Goal: Task Accomplishment & Management: Use online tool/utility

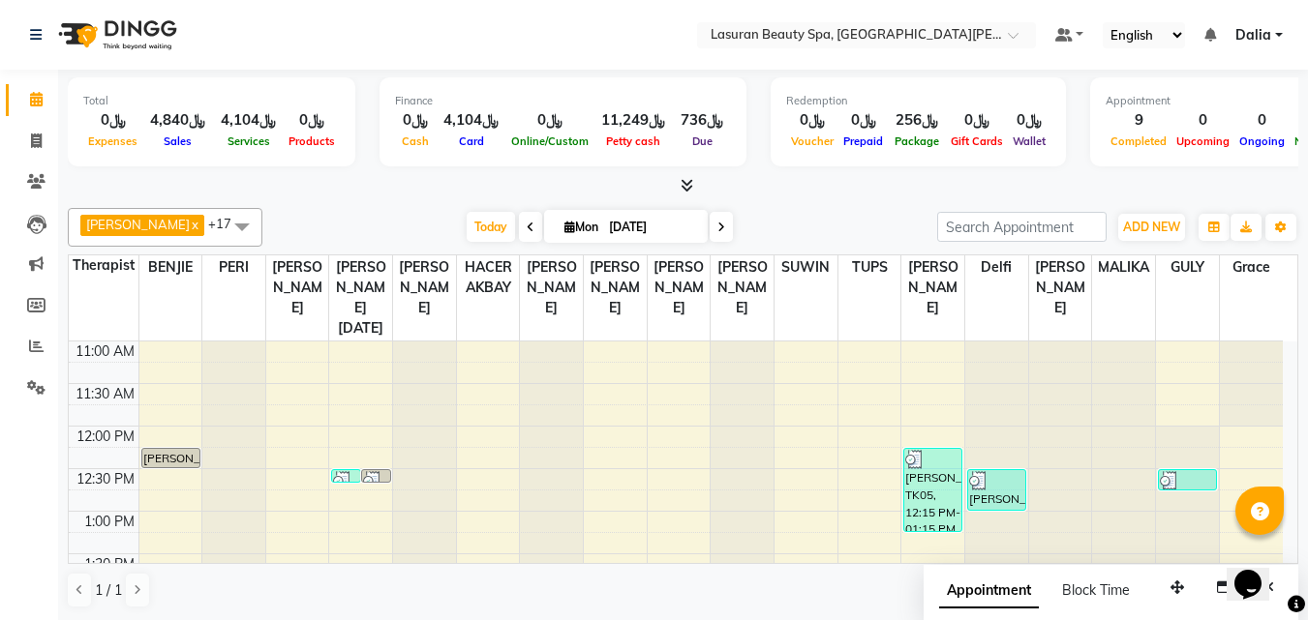
scroll to position [682, 0]
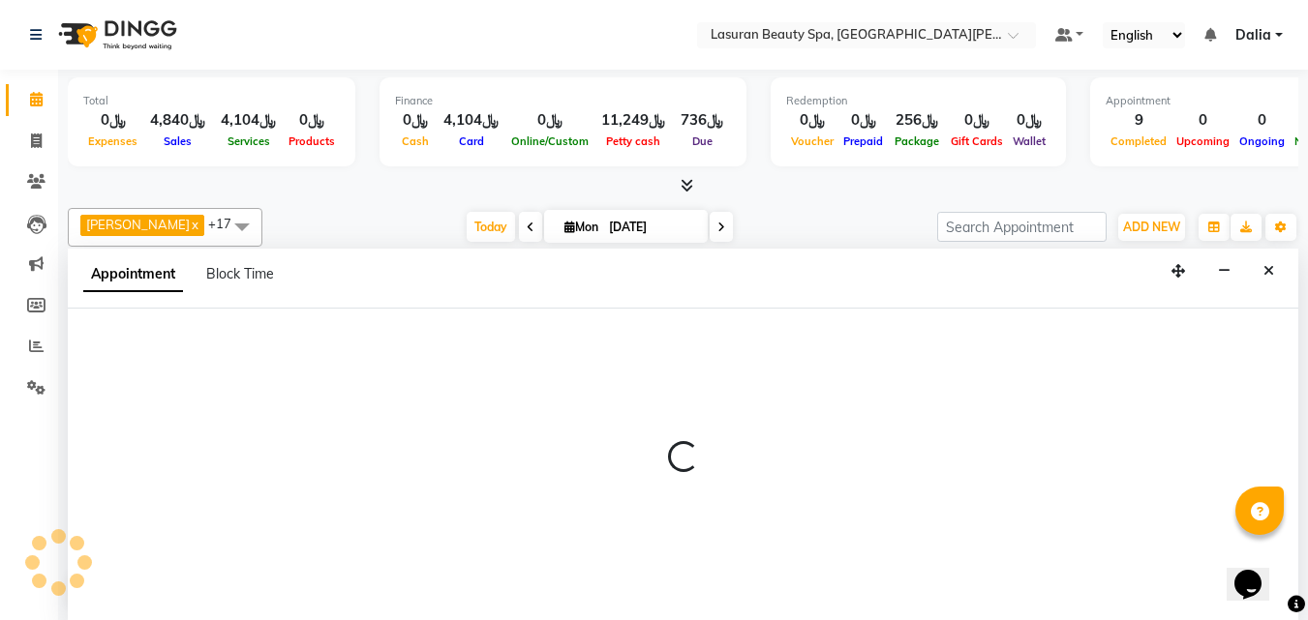
scroll to position [1, 0]
select select "54626"
select select "tentative"
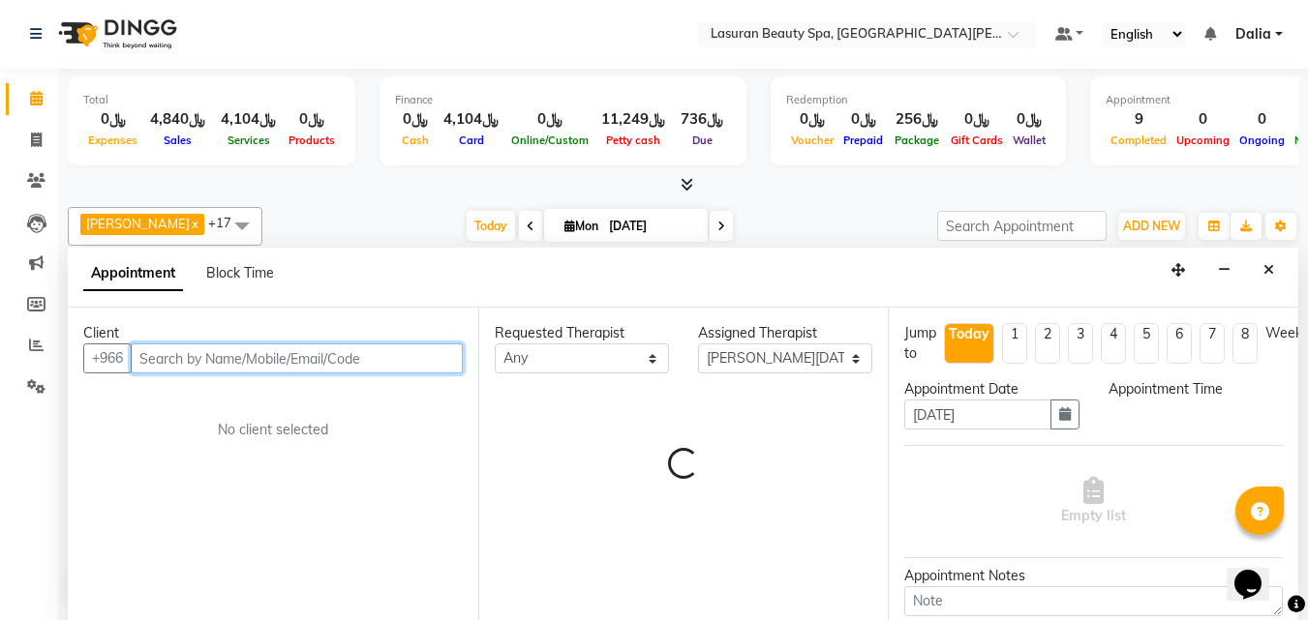
select select "1230"
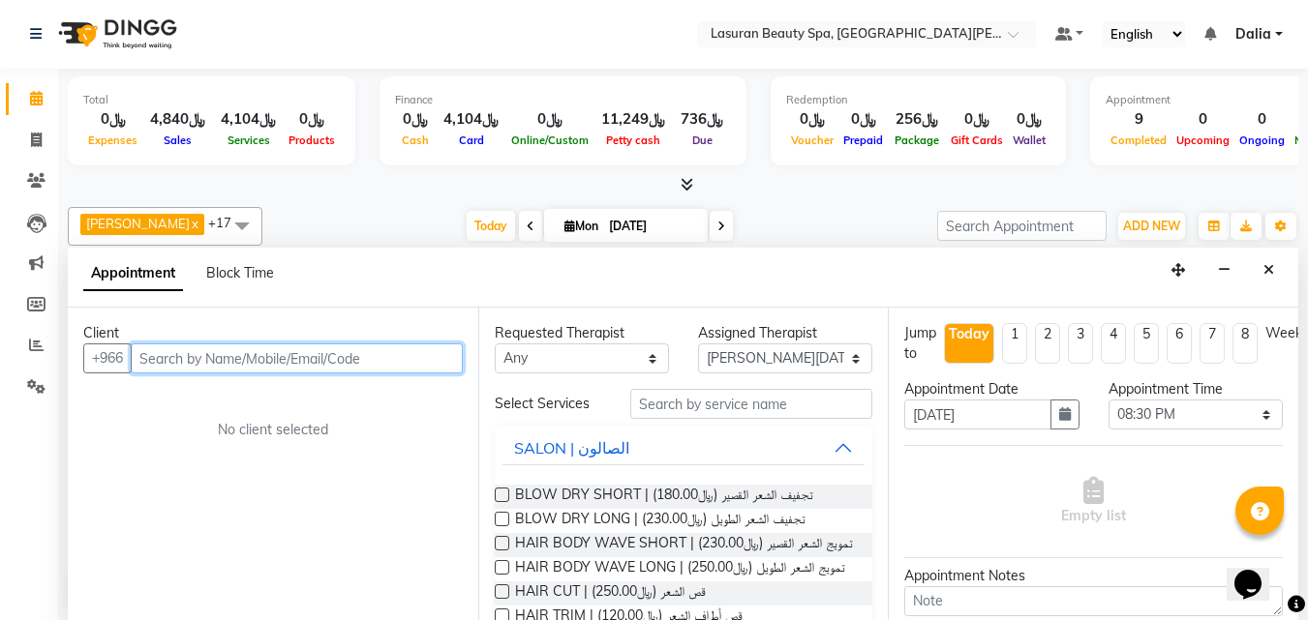
paste input "509061713"
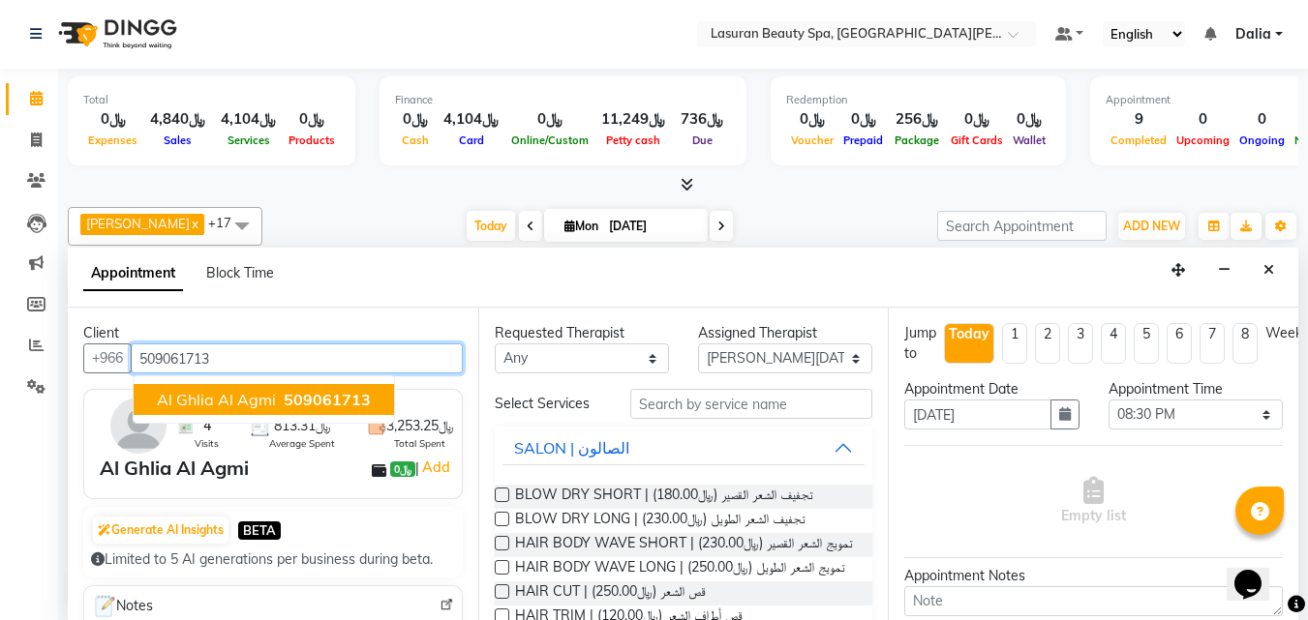
click at [315, 390] on span "509061713" at bounding box center [327, 399] width 87 height 19
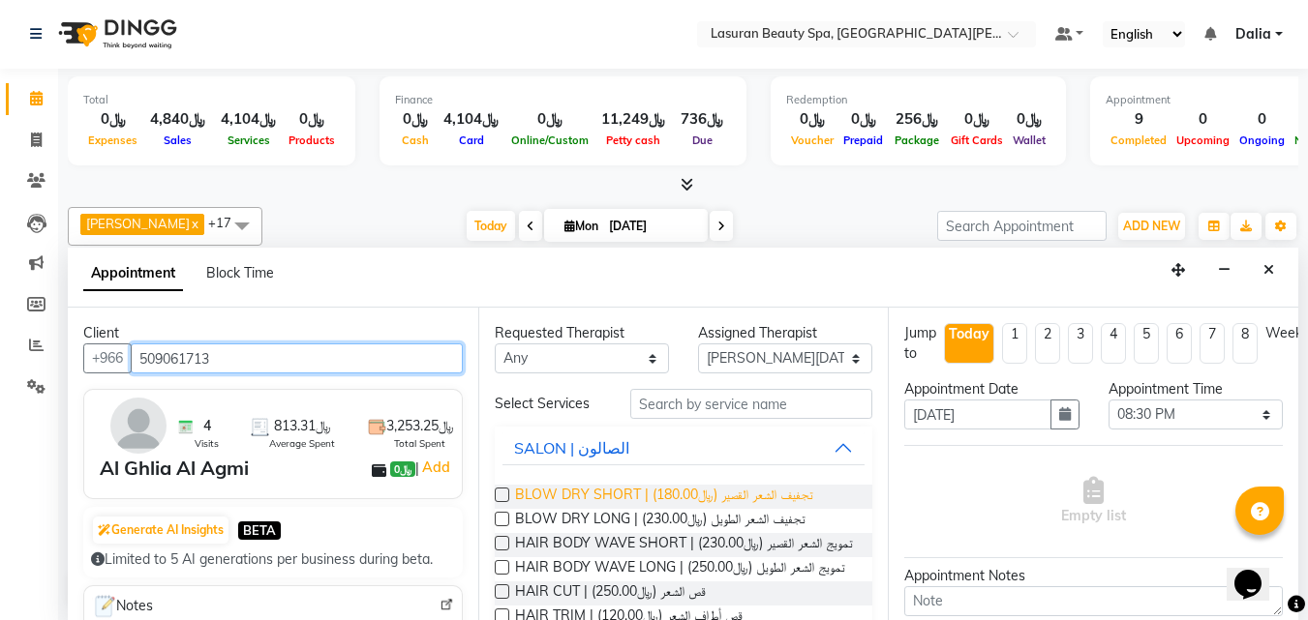
type input "509061713"
click at [666, 496] on span "BLOW DRY SHORT | تجفيف الشعر القصير (﷼180.00)" at bounding box center [664, 497] width 298 height 24
checkbox input "false"
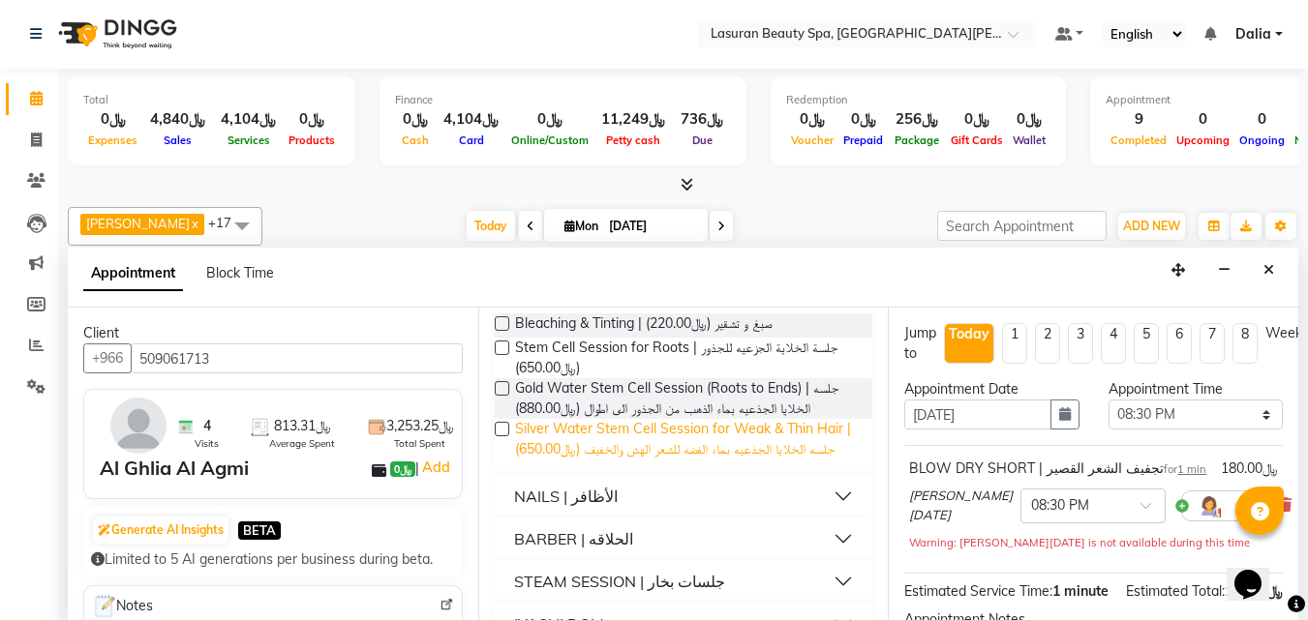
scroll to position [1256, 0]
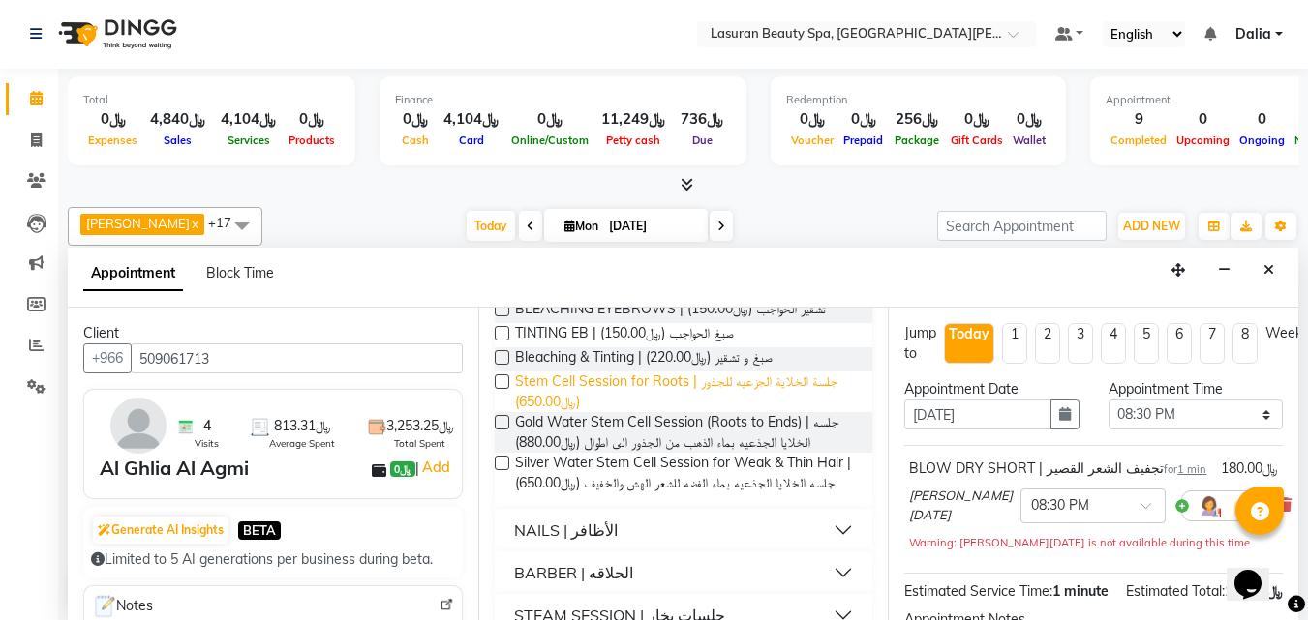
click at [605, 412] on span "Stem Cell Session for Roots | جلسة الخلاية الجزعيه للجذور (﷼650.00)" at bounding box center [686, 392] width 343 height 41
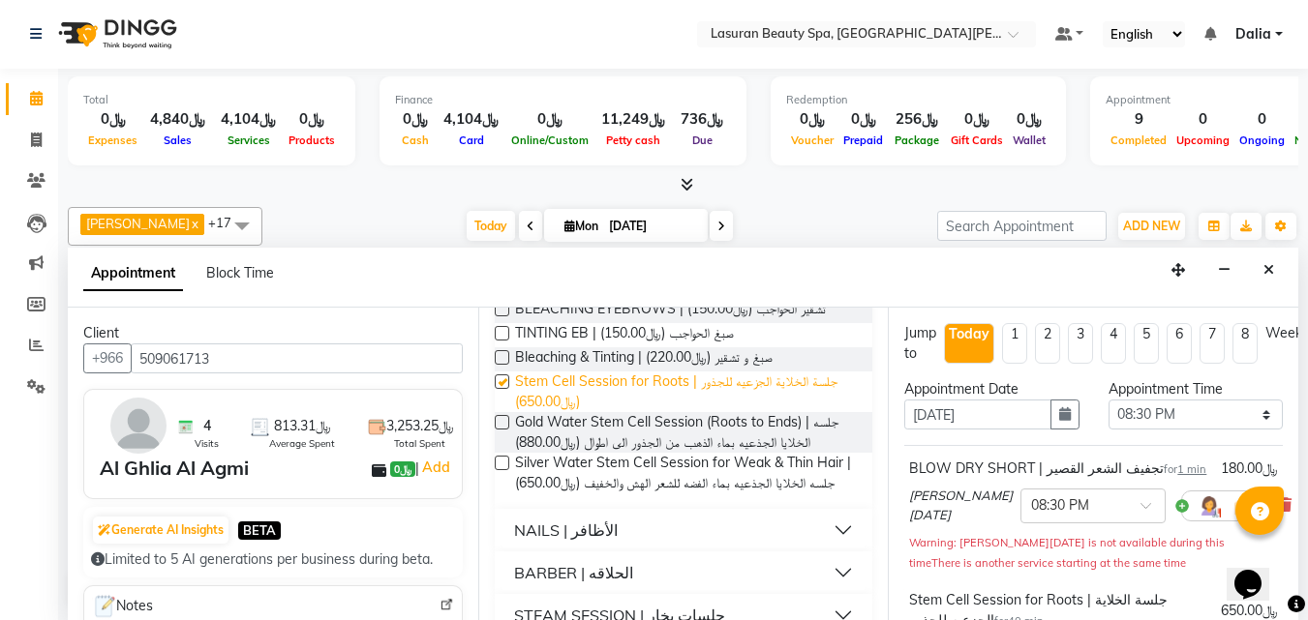
checkbox input "false"
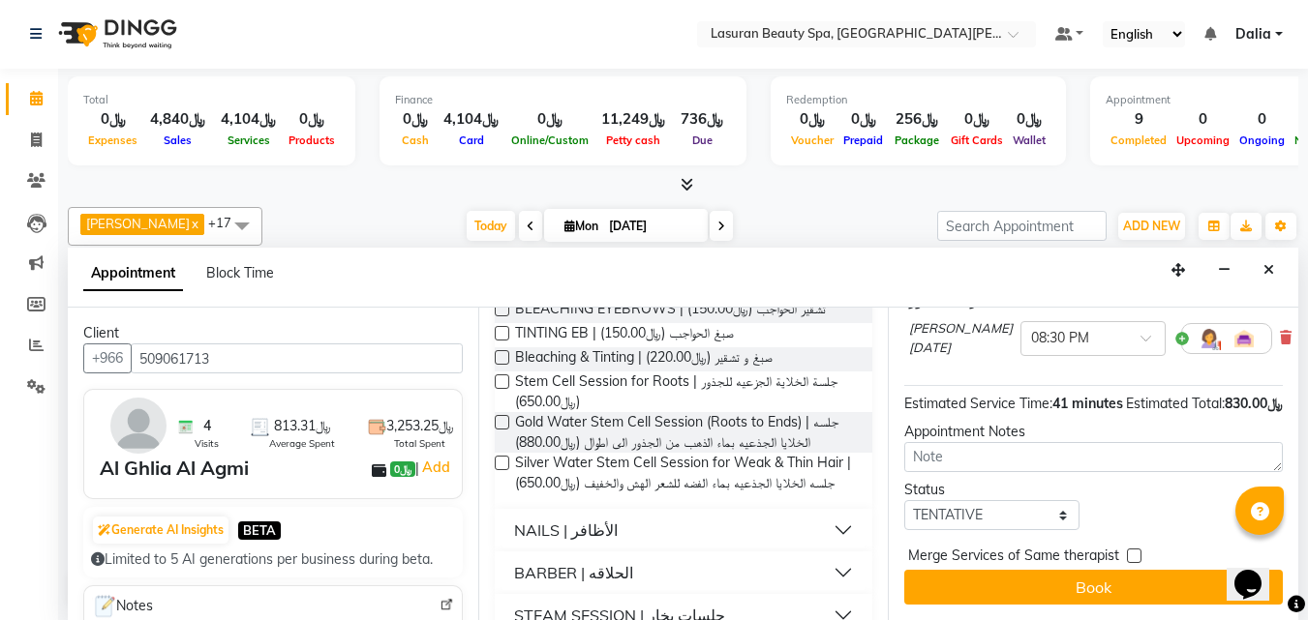
scroll to position [354, 0]
click at [922, 504] on select "Select TENTATIVE CONFIRM CHECK-IN UPCOMING" at bounding box center [991, 515] width 174 height 30
select select "confirm booking"
click at [904, 500] on select "Select TENTATIVE CONFIRM CHECK-IN UPCOMING" at bounding box center [991, 515] width 174 height 30
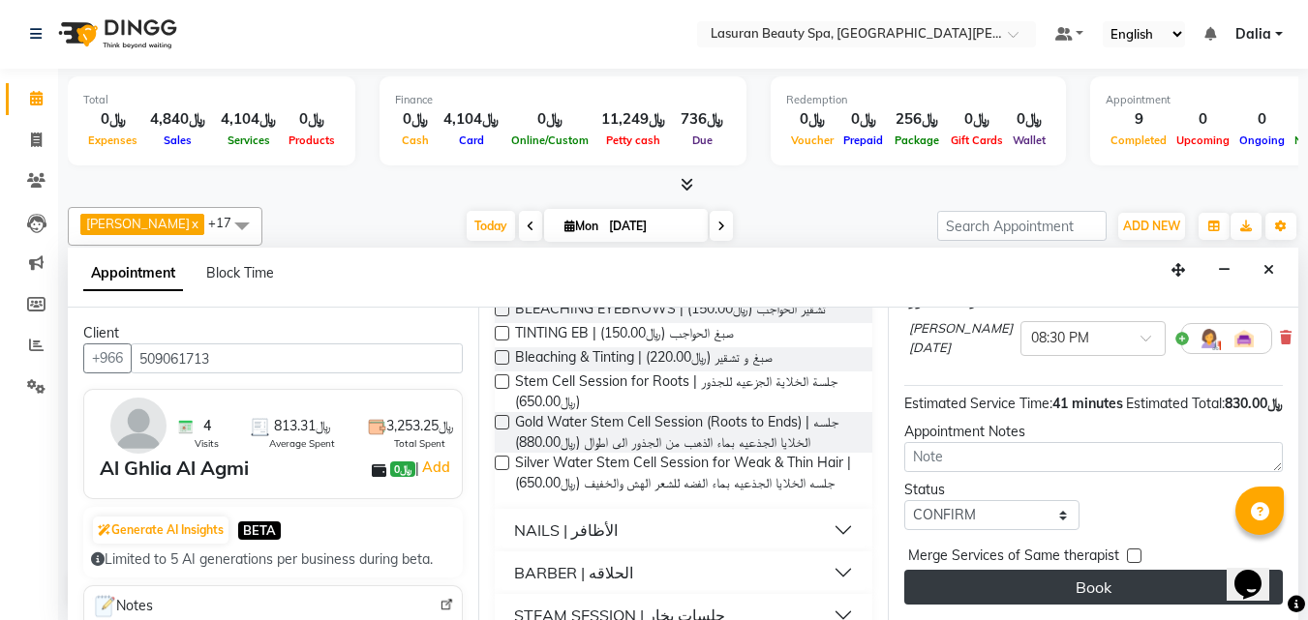
click at [959, 570] on button "Book" at bounding box center [1093, 587] width 378 height 35
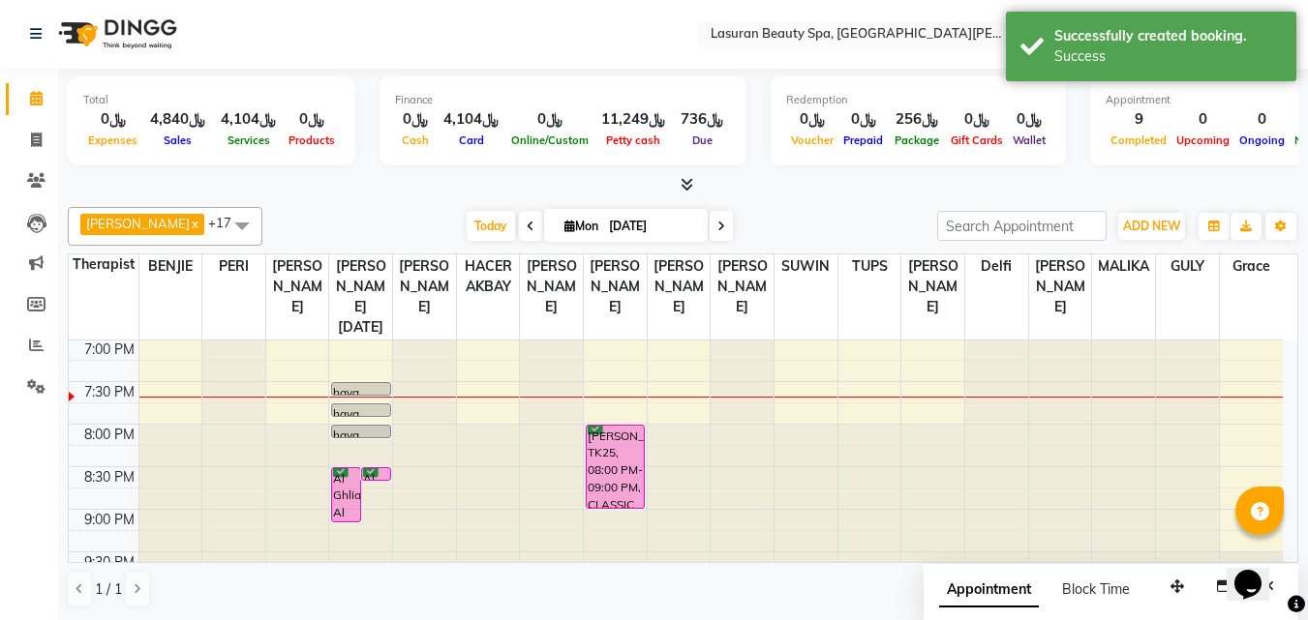
scroll to position [0, 0]
click at [344, 490] on div "Al Ghlia Al Agmi, TK26, 08:30 PM-09:10 PM, Stem Cell Session for Roots | جلسة ا…" at bounding box center [346, 495] width 28 height 53
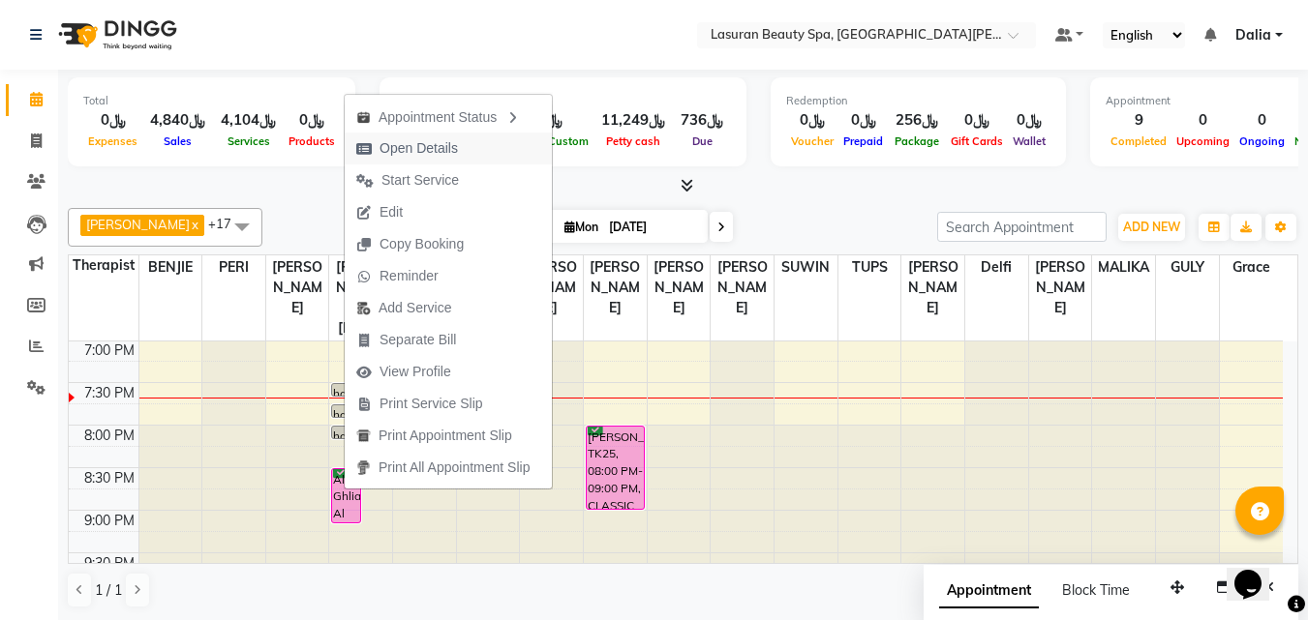
click at [410, 149] on span "Open Details" at bounding box center [418, 148] width 78 height 20
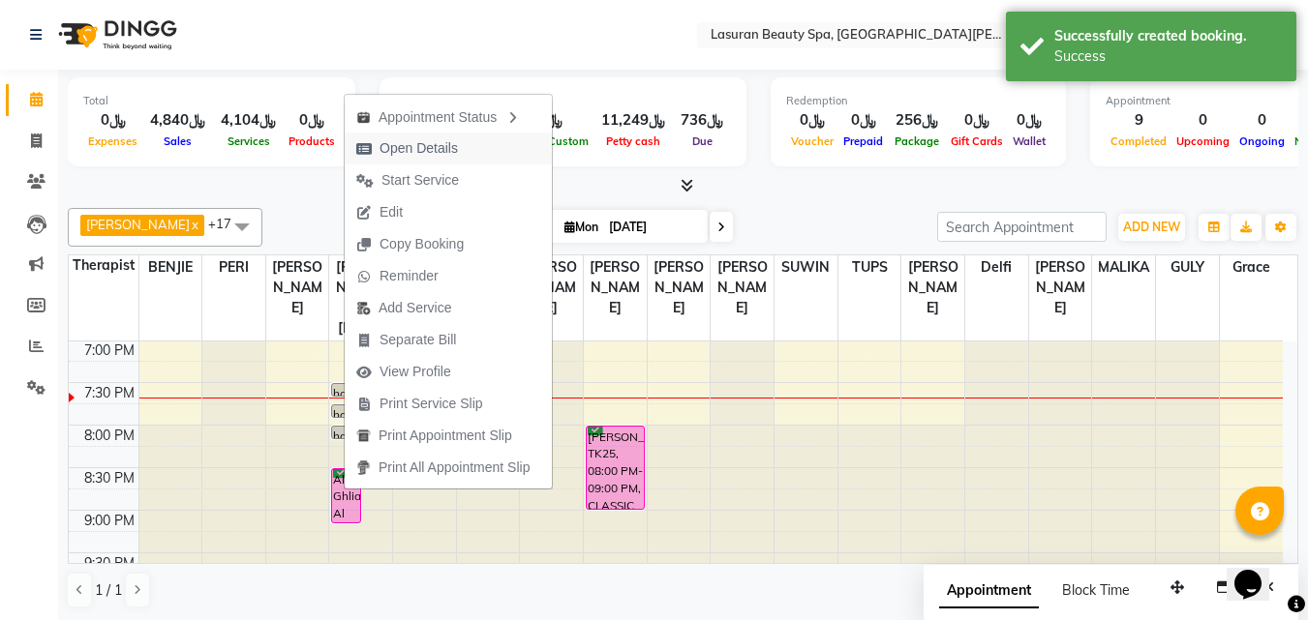
select select "6"
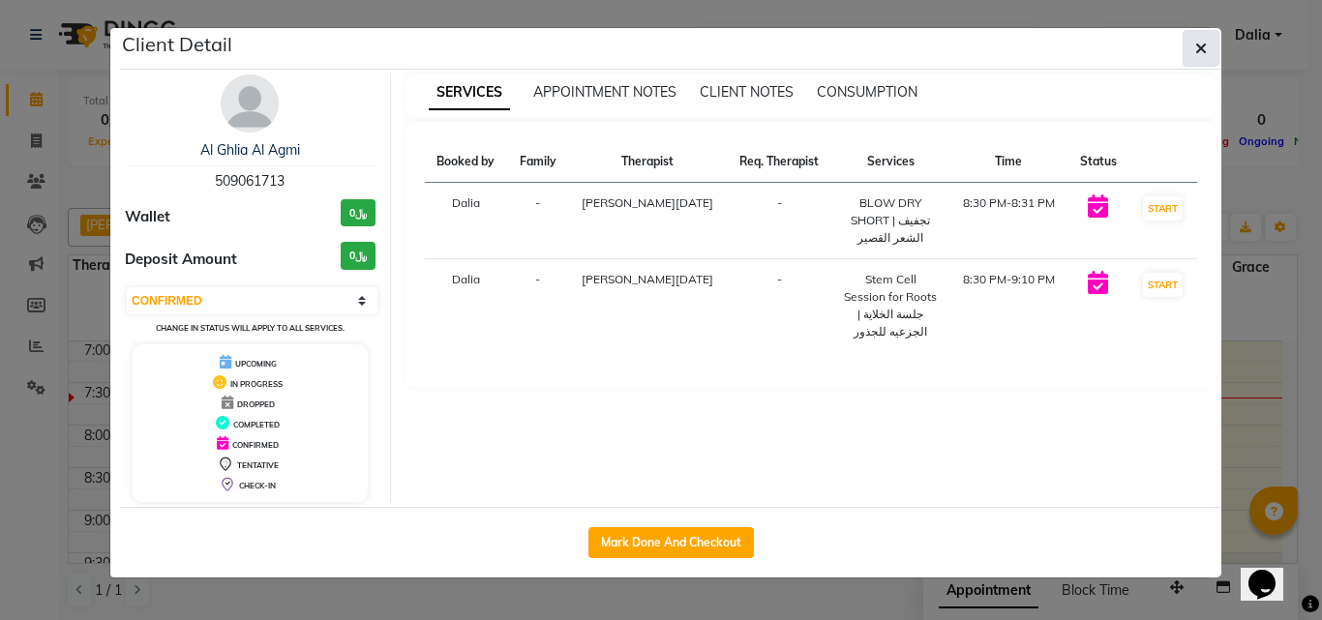
click at [1197, 58] on button "button" at bounding box center [1201, 48] width 37 height 37
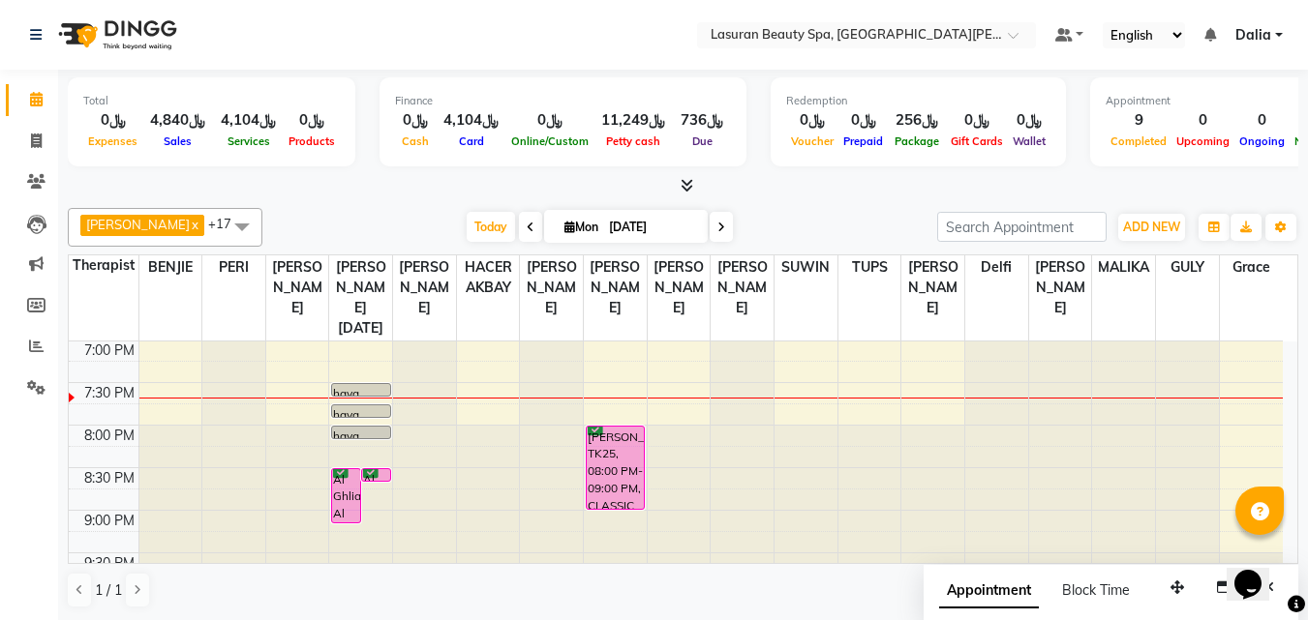
click at [406, 202] on div "[PERSON_NAME] x [PERSON_NAME] SUMANDO x [PERSON_NAME] x GULCHEKHRA x HACER AKBA…" at bounding box center [683, 408] width 1230 height 416
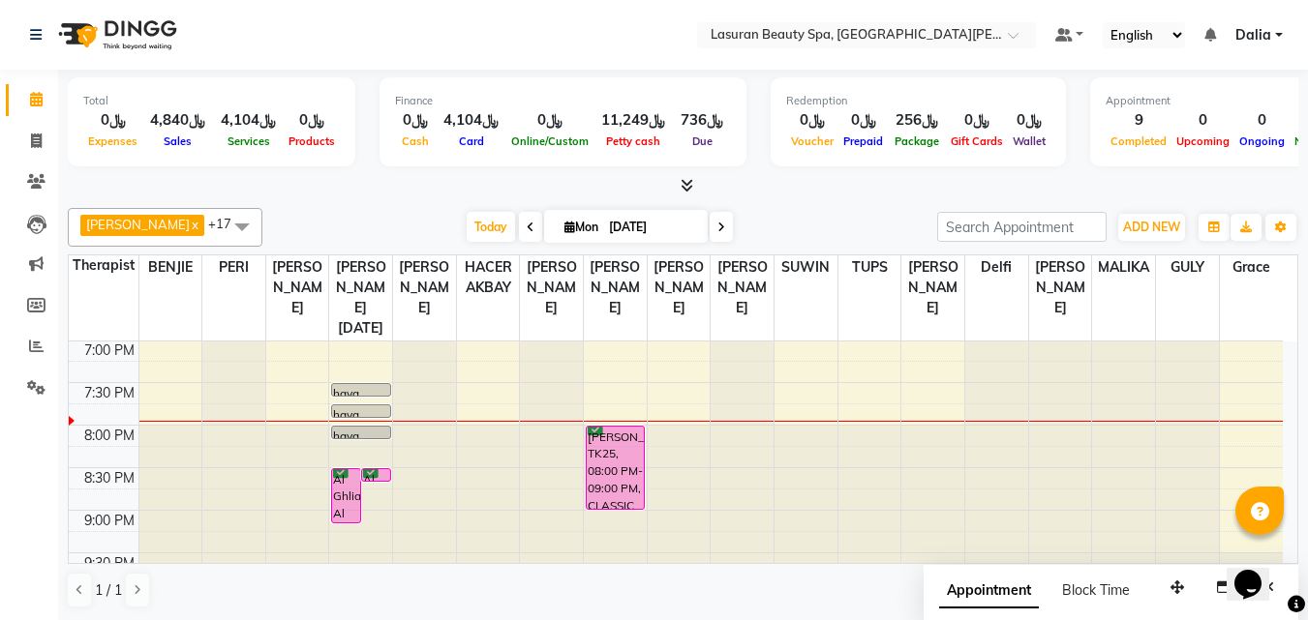
click at [633, 450] on div "[PERSON_NAME], TK25, 08:00 PM-09:00 PM, CLASSIC COMBO M&P | كومبو كلاسيك (باديك…" at bounding box center [615, 468] width 57 height 82
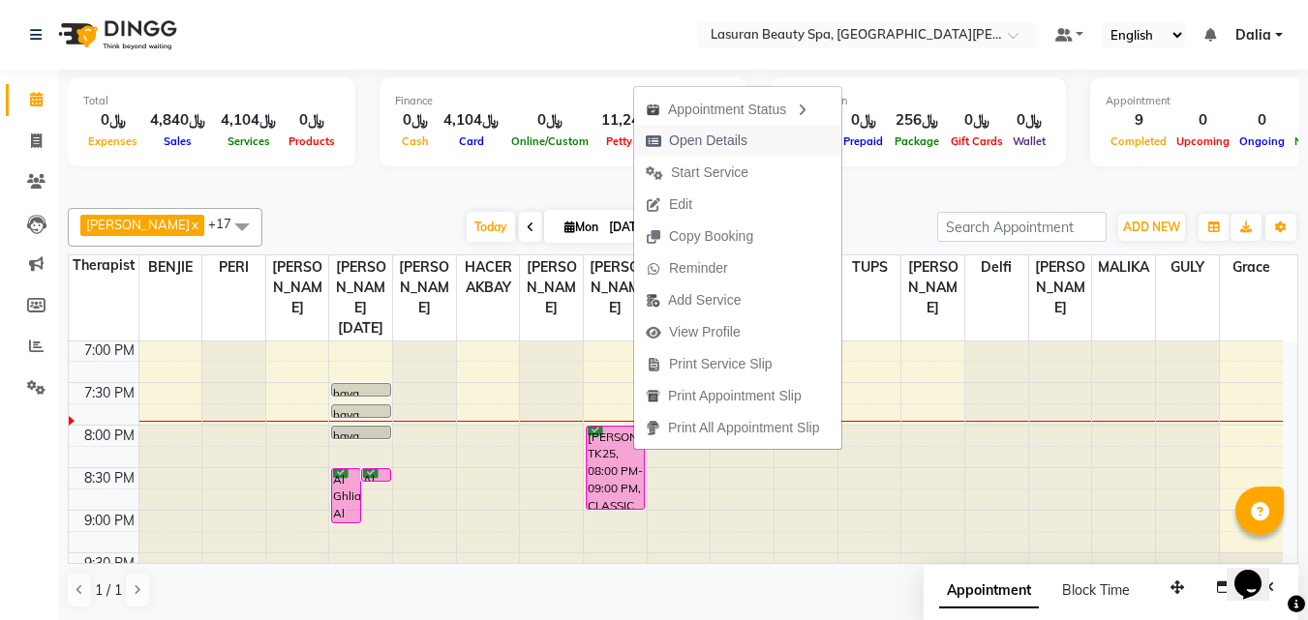
click at [692, 136] on span "Open Details" at bounding box center [708, 141] width 78 height 20
select select "6"
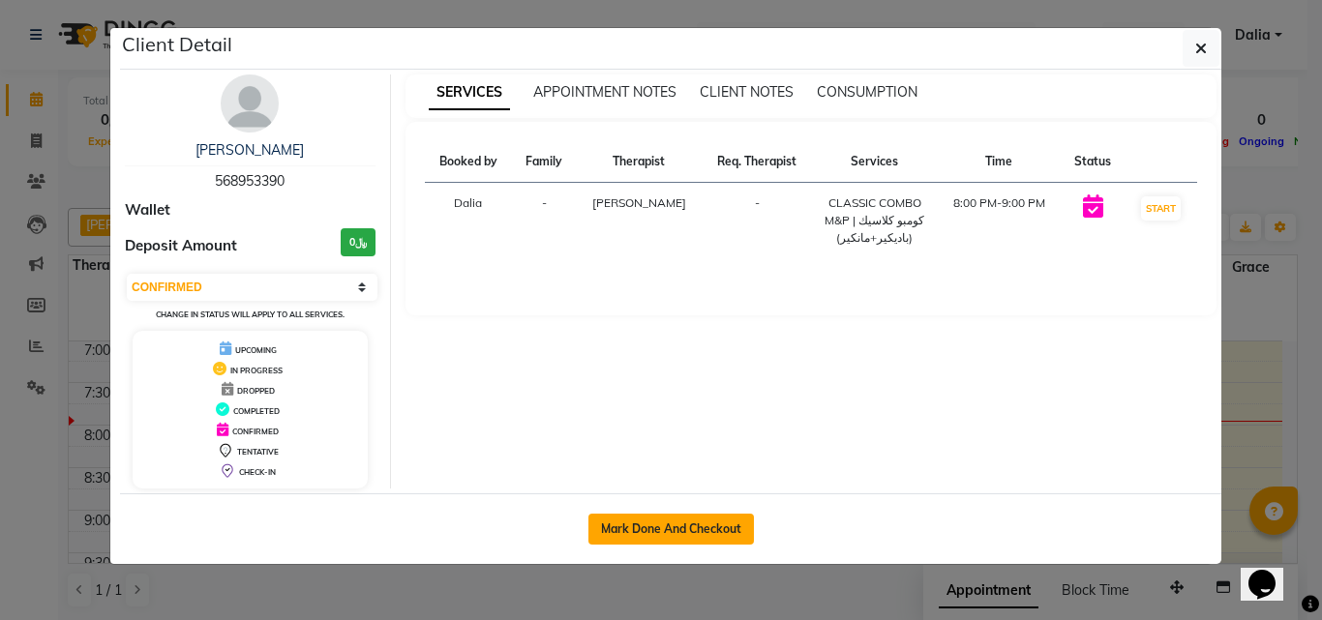
click at [724, 530] on button "Mark Done And Checkout" at bounding box center [671, 529] width 166 height 31
select select "service"
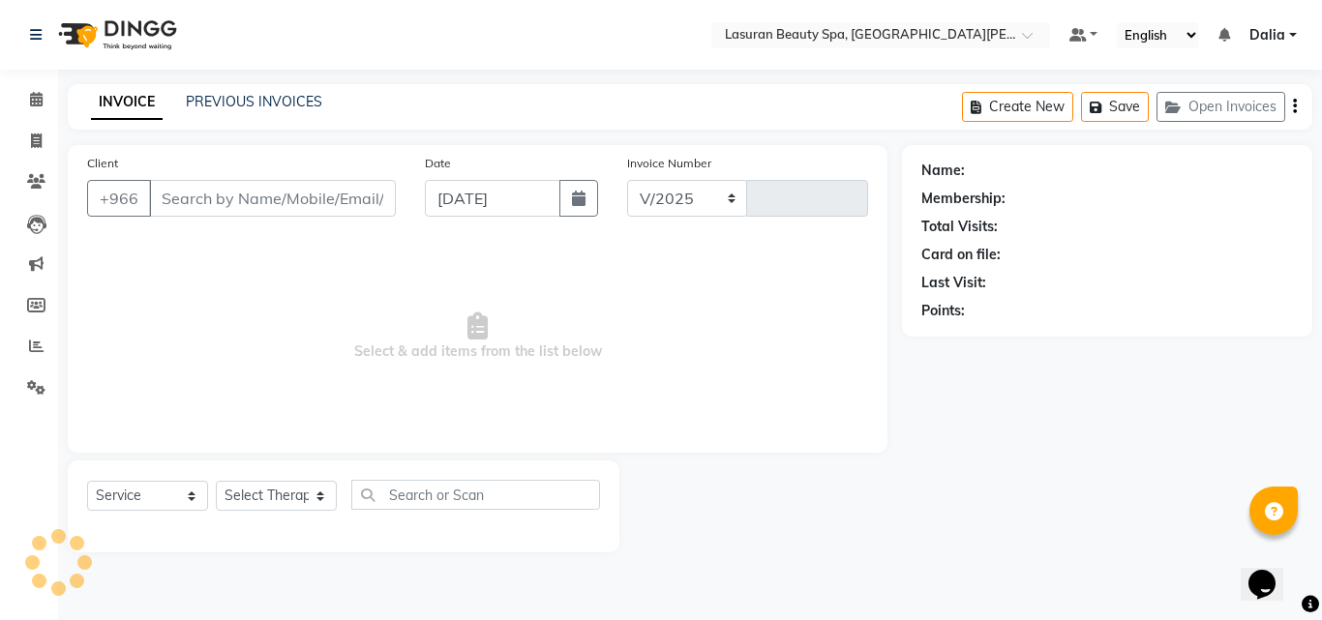
select select "6941"
type input "1371"
select select "V"
select select "66975"
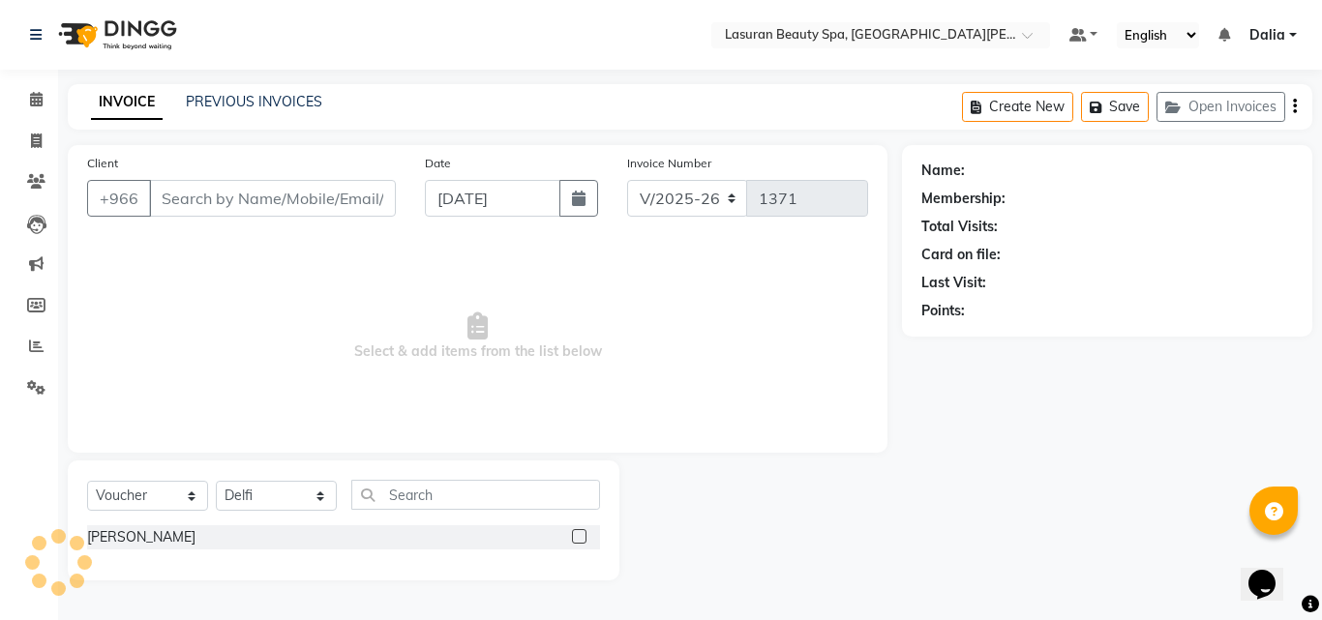
type input "568953390"
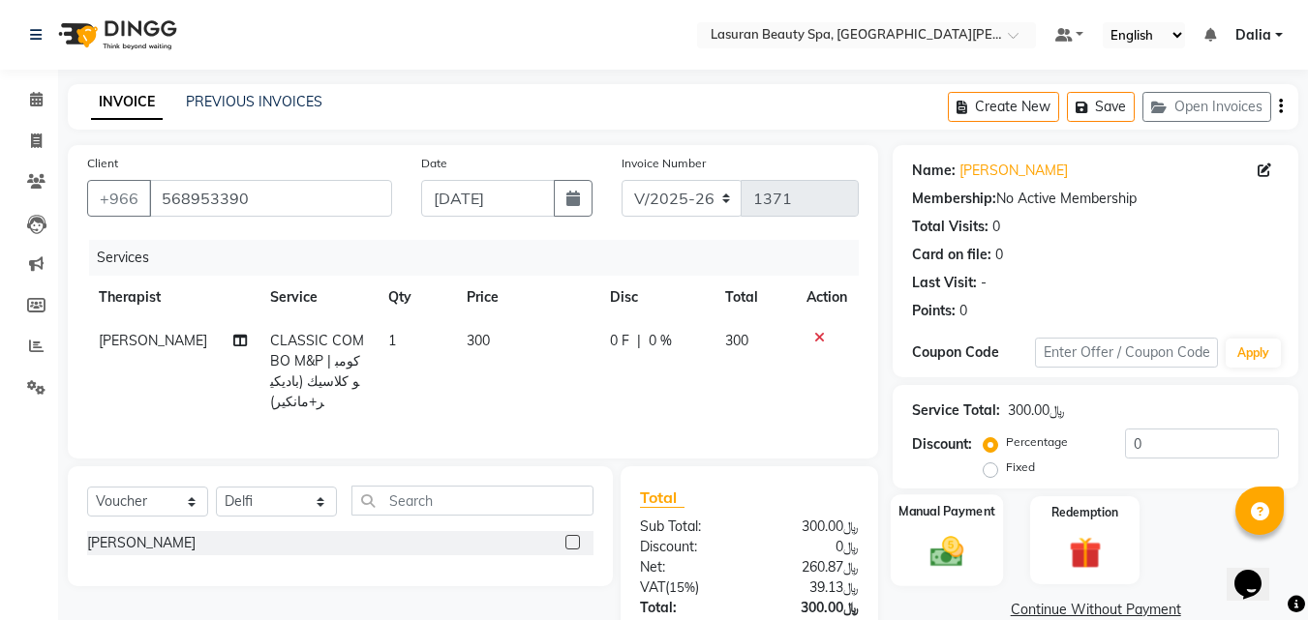
click at [978, 536] on div "Manual Payment" at bounding box center [946, 541] width 113 height 92
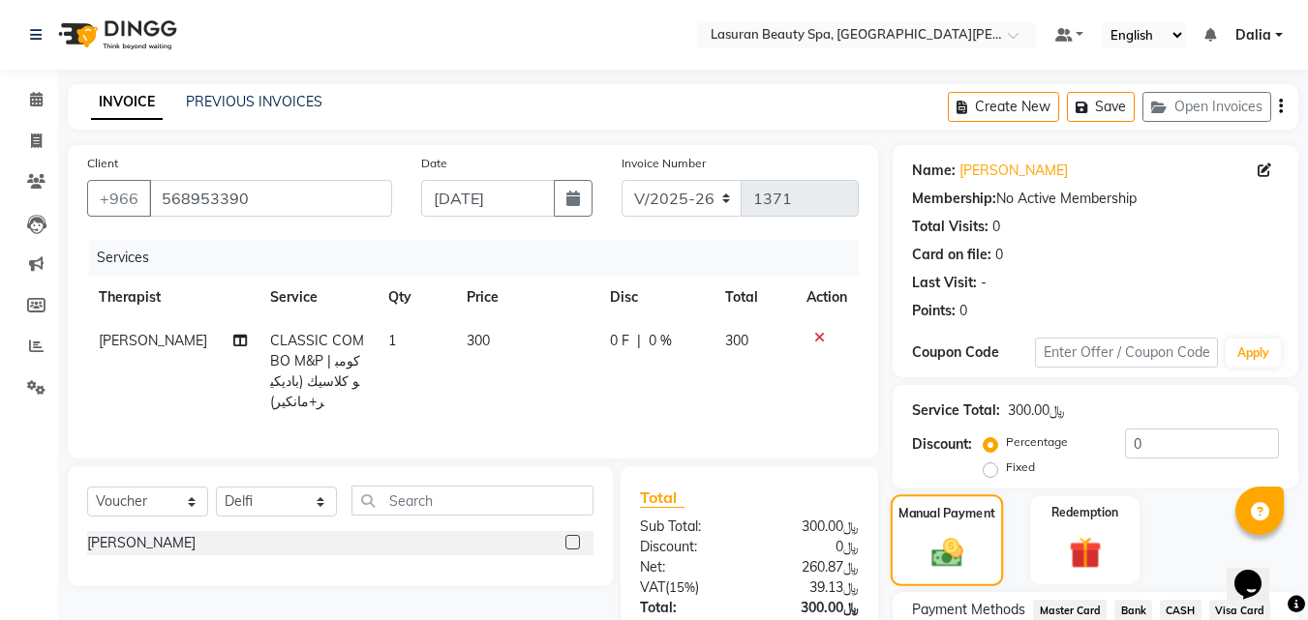
scroll to position [157, 0]
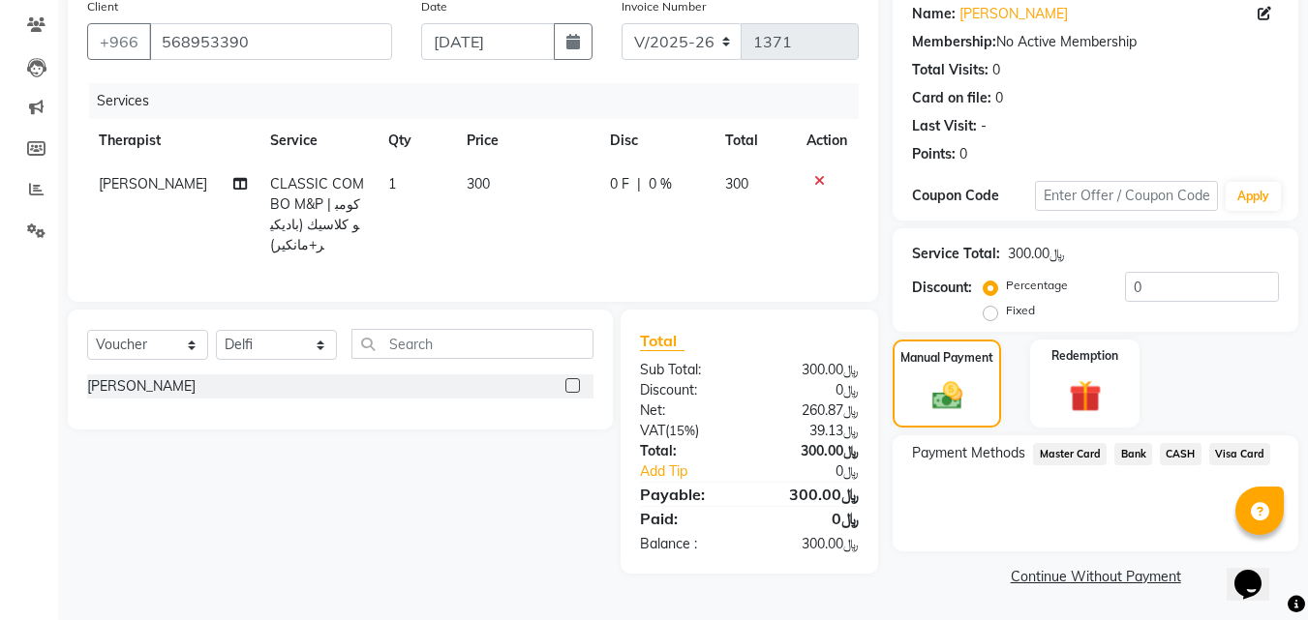
click at [1250, 455] on span "Visa Card" at bounding box center [1240, 454] width 62 height 22
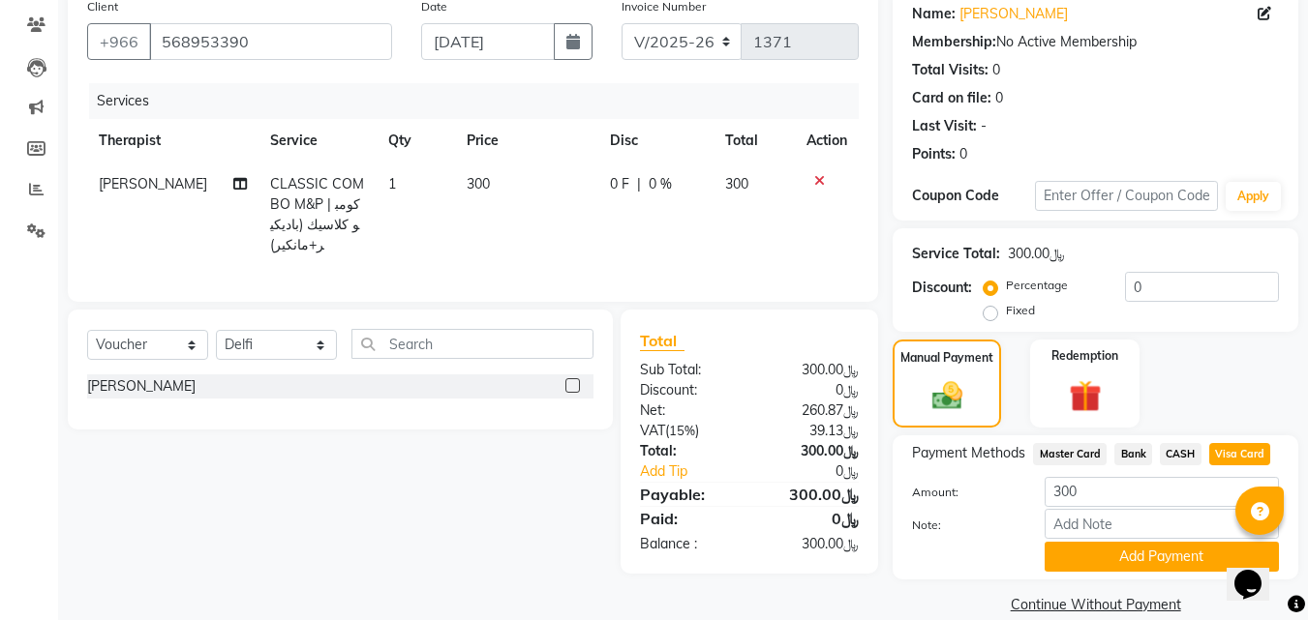
scroll to position [185, 0]
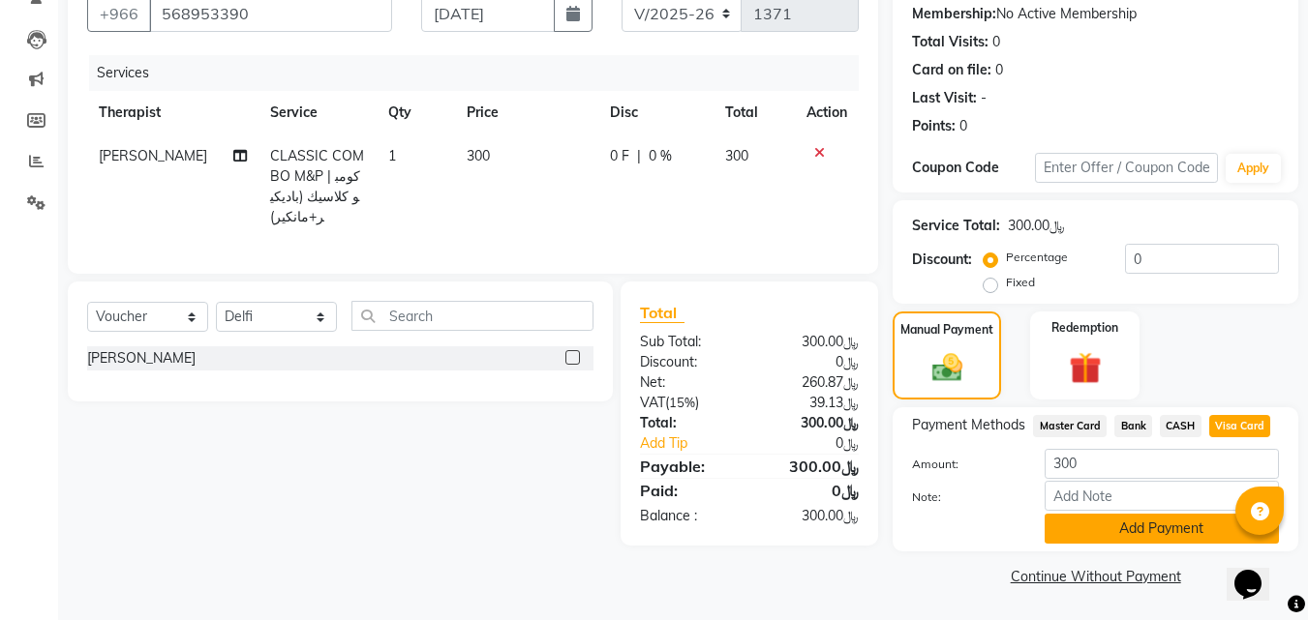
click at [1144, 522] on button "Add Payment" at bounding box center [1161, 529] width 234 height 30
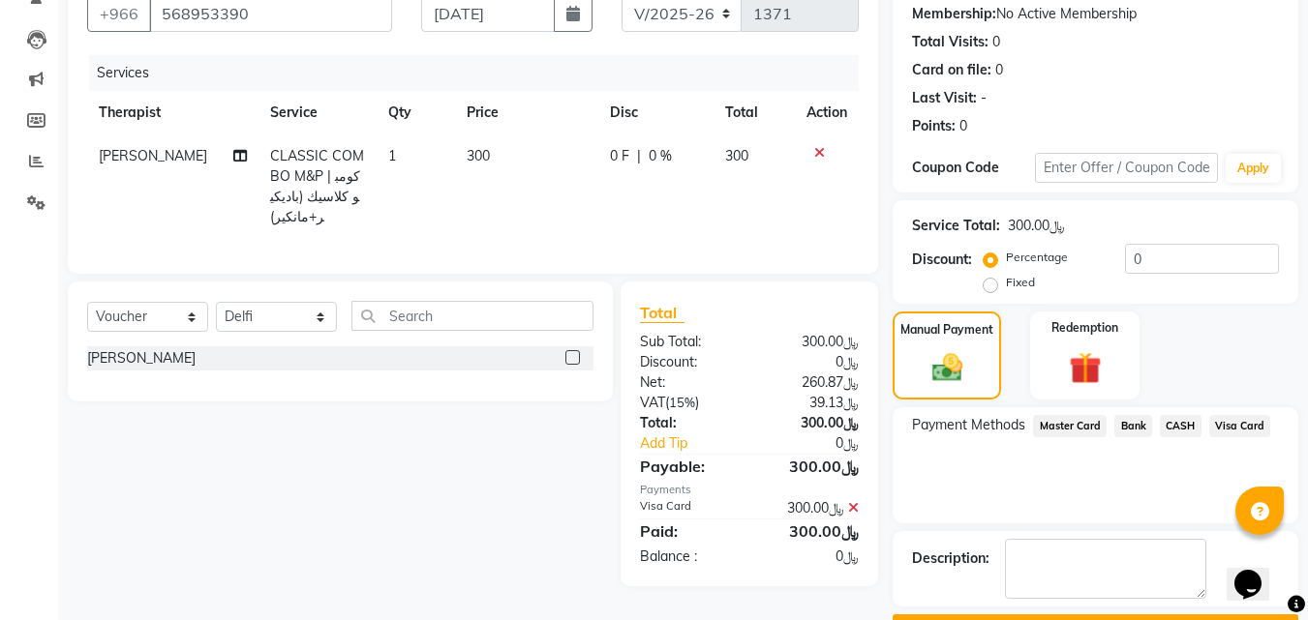
scroll to position [238, 0]
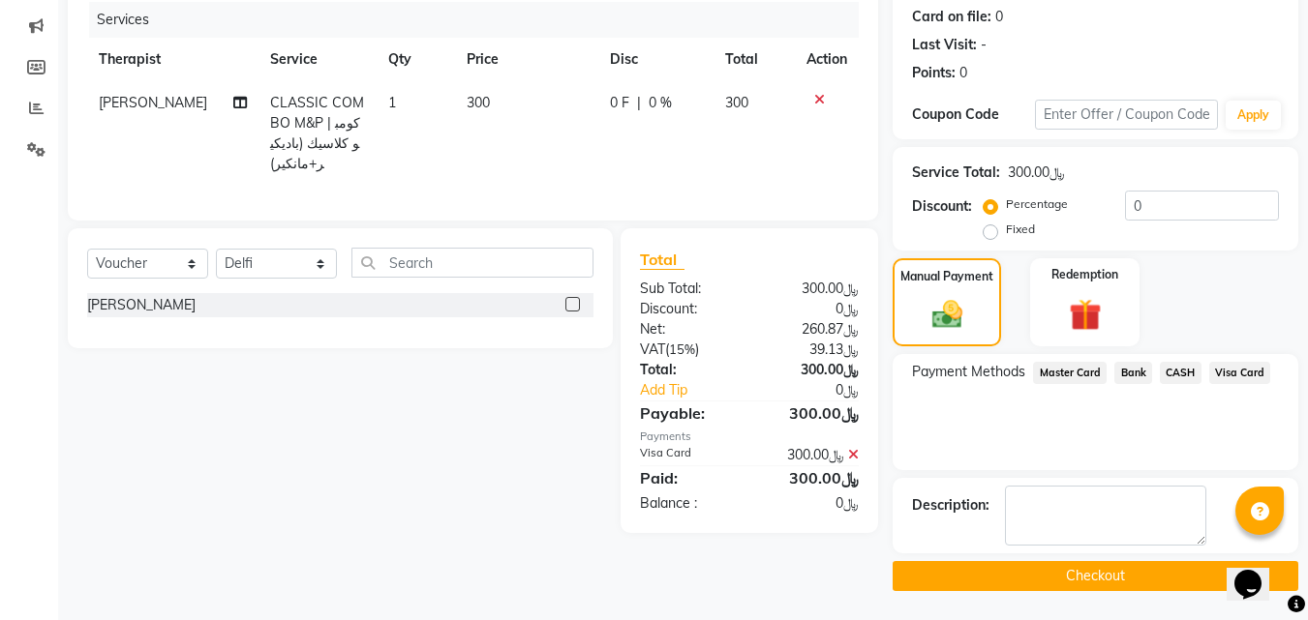
click at [1104, 584] on button "Checkout" at bounding box center [1095, 576] width 406 height 30
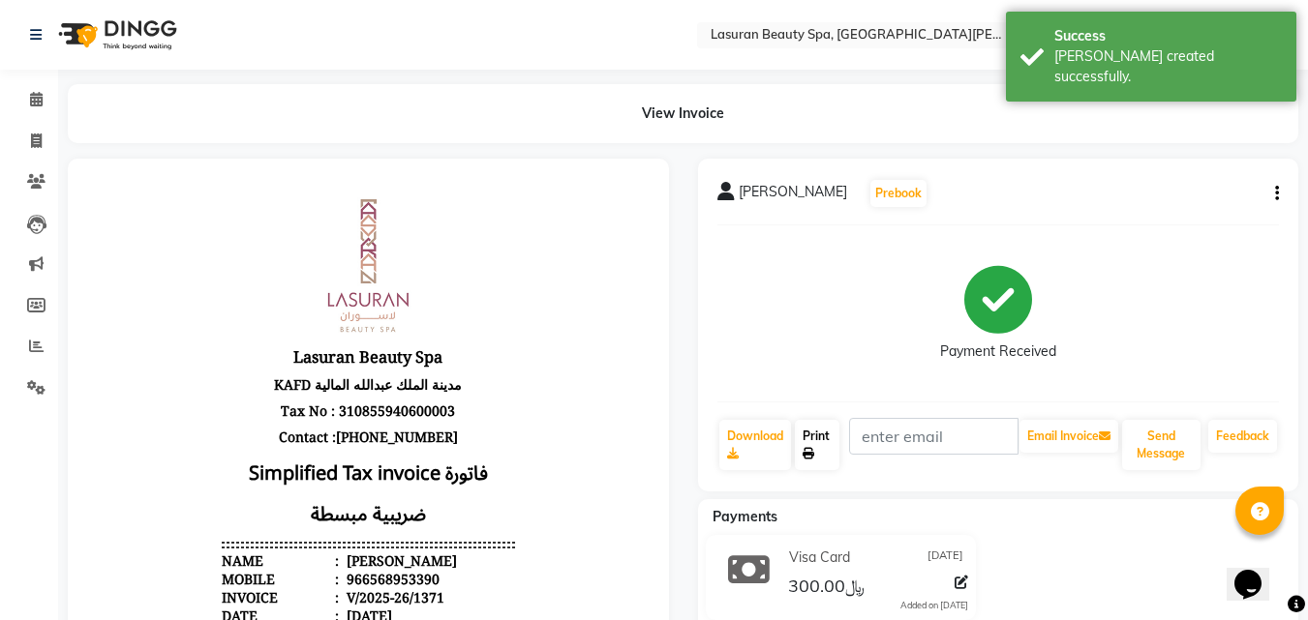
click at [827, 445] on link "Print" at bounding box center [817, 445] width 45 height 50
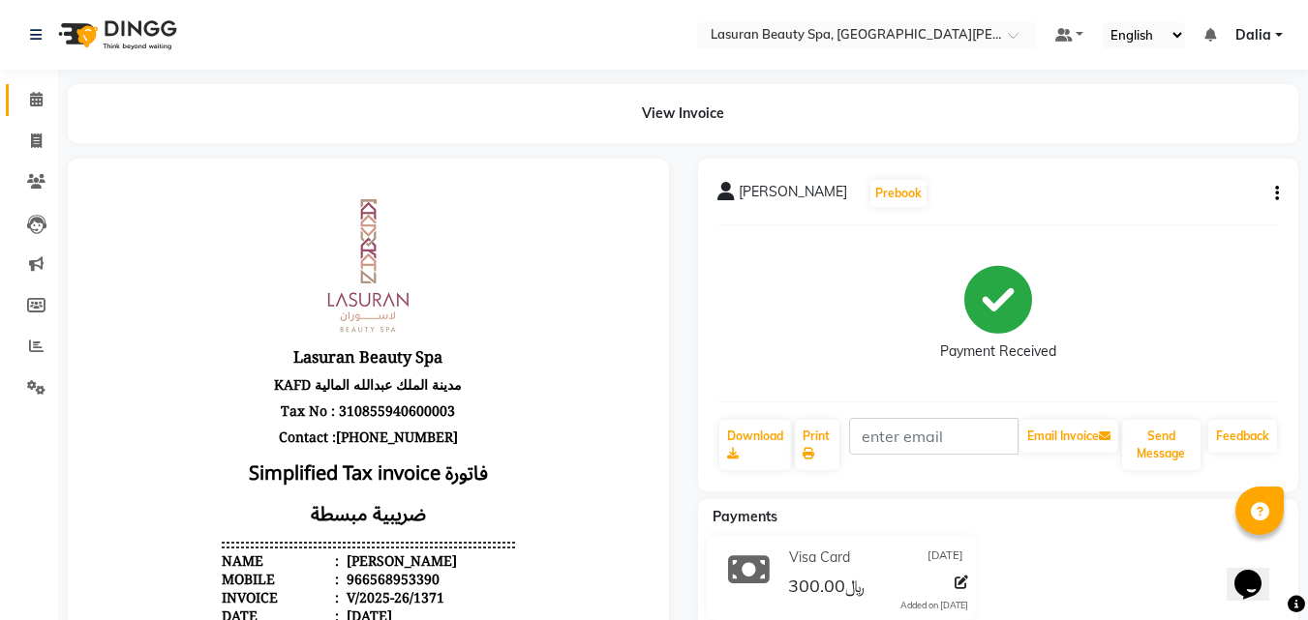
click at [25, 103] on span at bounding box center [36, 100] width 34 height 22
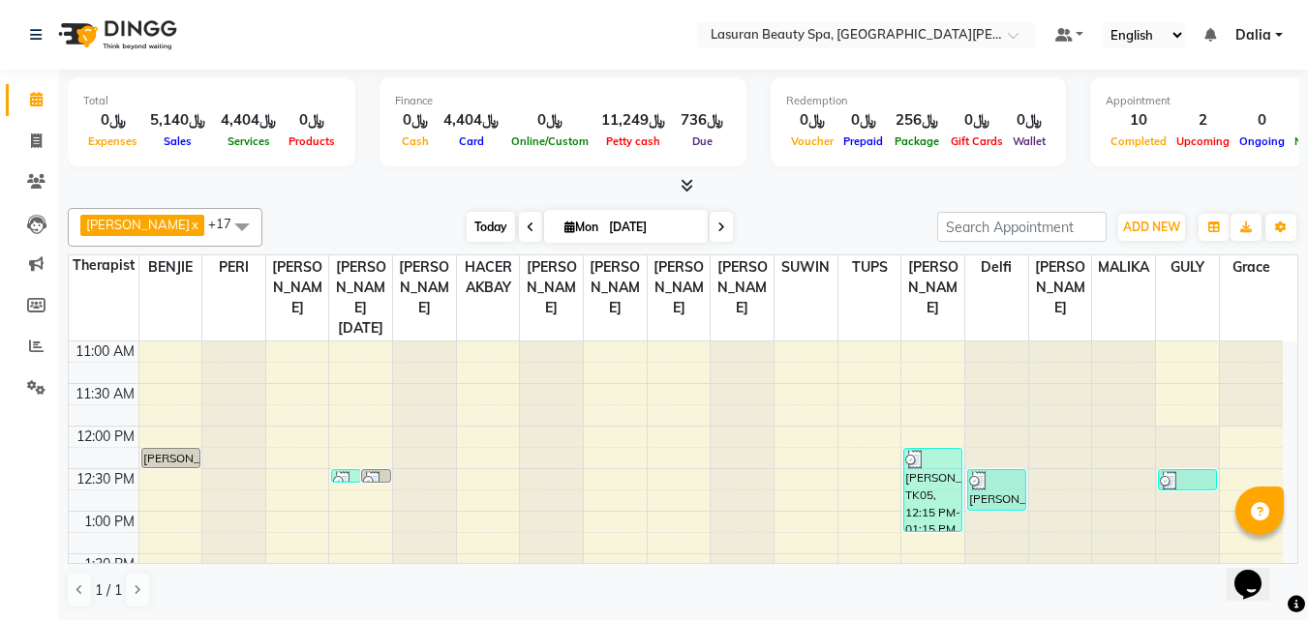
click at [489, 233] on span "Today" at bounding box center [491, 227] width 48 height 30
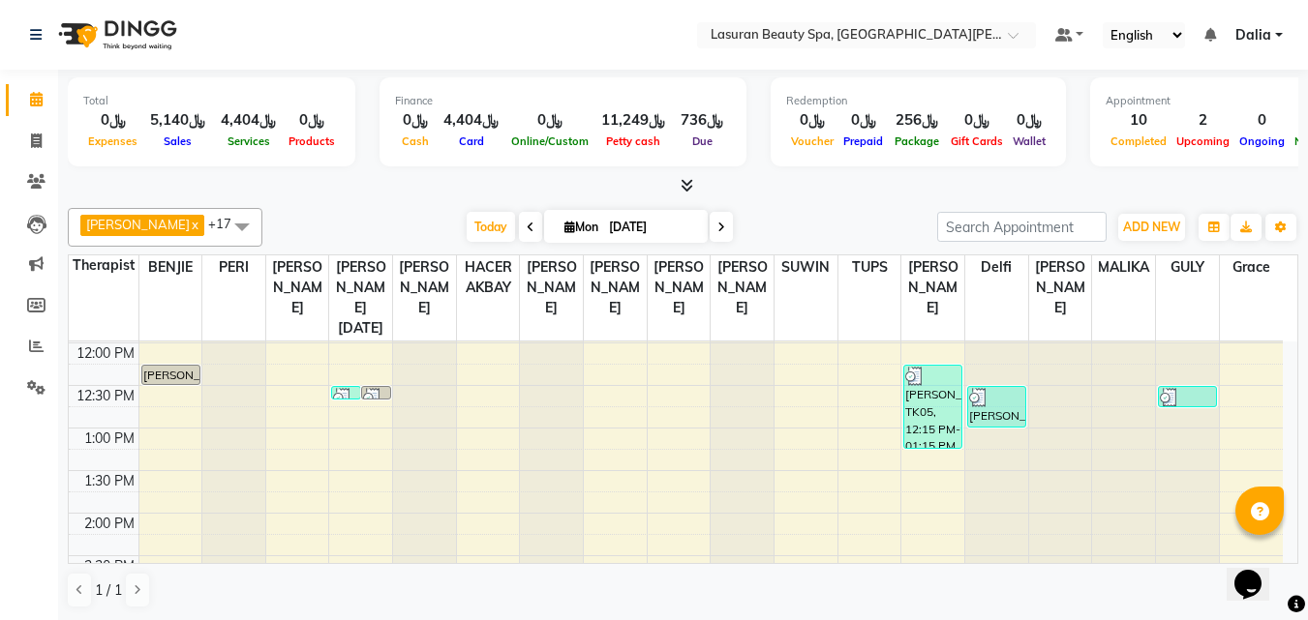
scroll to position [37, 0]
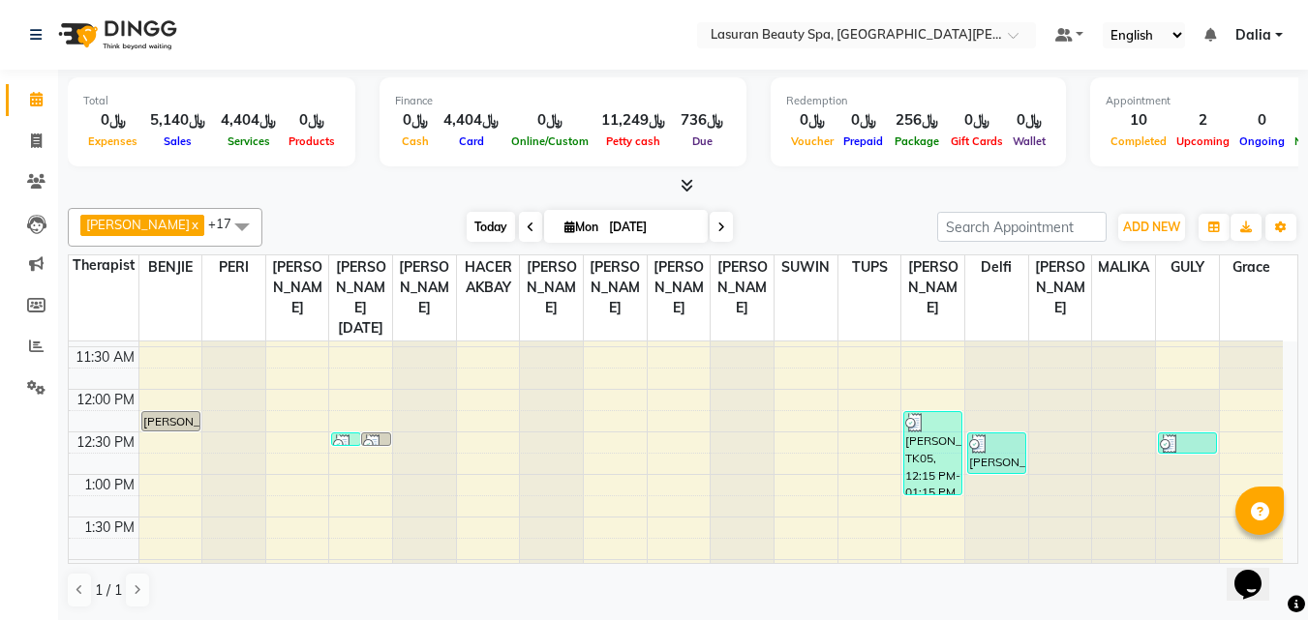
click at [496, 215] on span "Today" at bounding box center [491, 227] width 48 height 30
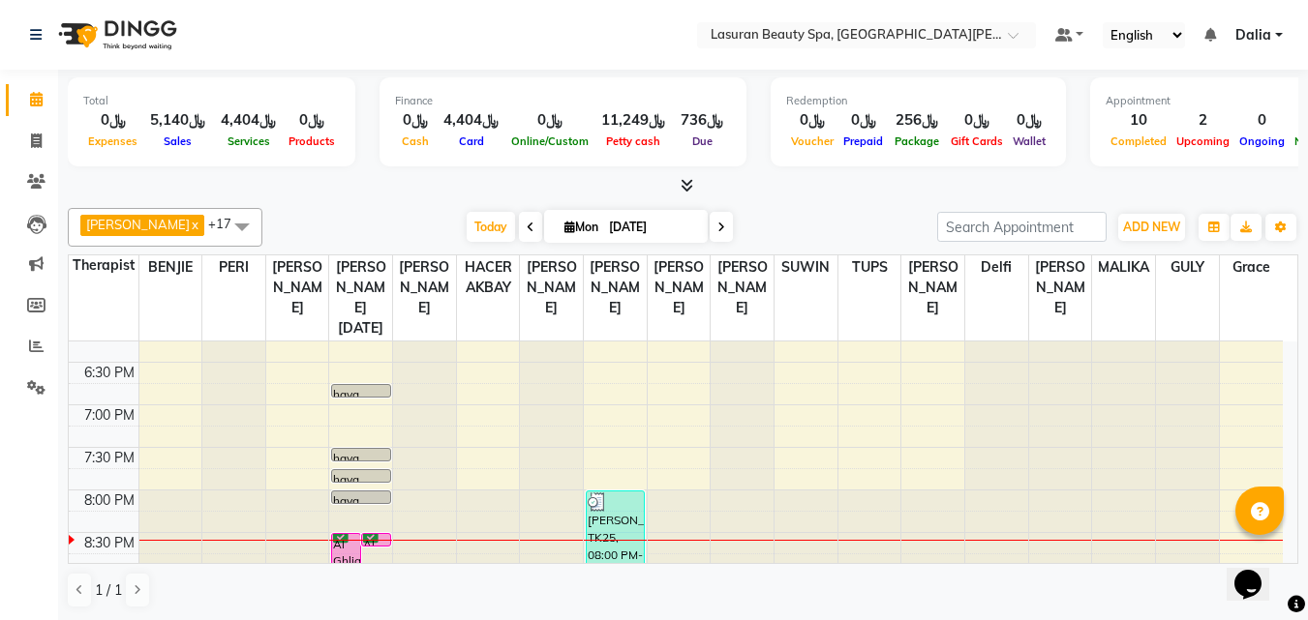
scroll to position [714, 0]
